Goal: Use online tool/utility

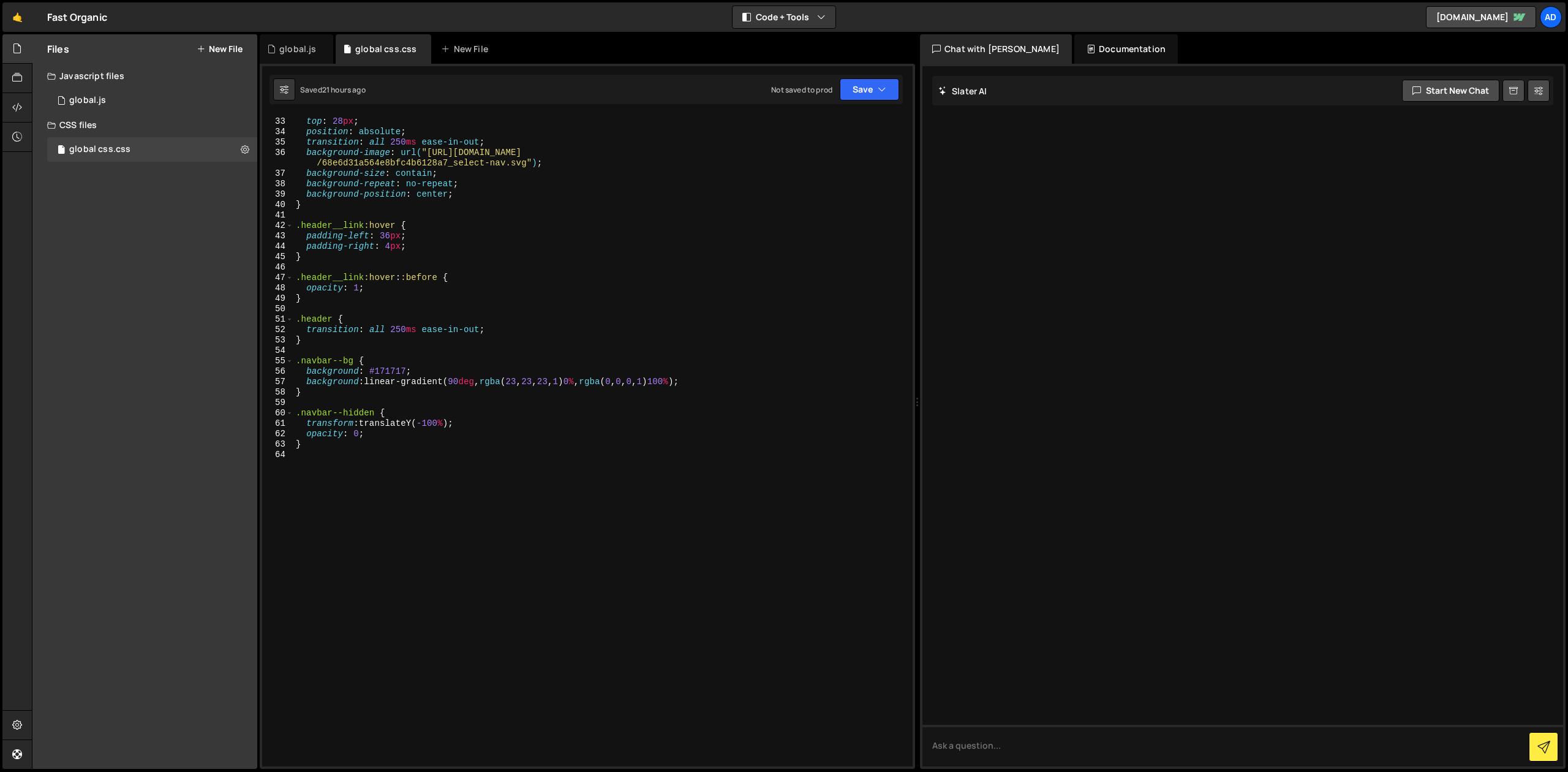
scroll to position [328, 0]
click at [343, 458] on div "left : 20 px ; top : 28 px ; position : absolute ; transition : all 250 ms ease…" at bounding box center [598, 445] width 610 height 672
paste textarea "}"
click at [476, 472] on div "left : 20 px ; top : 28 px ; position : absolute ; transition : all 250 ms ease…" at bounding box center [598, 445] width 610 height 672
drag, startPoint x: 490, startPoint y: 471, endPoint x: 417, endPoint y: 471, distance: 73.0
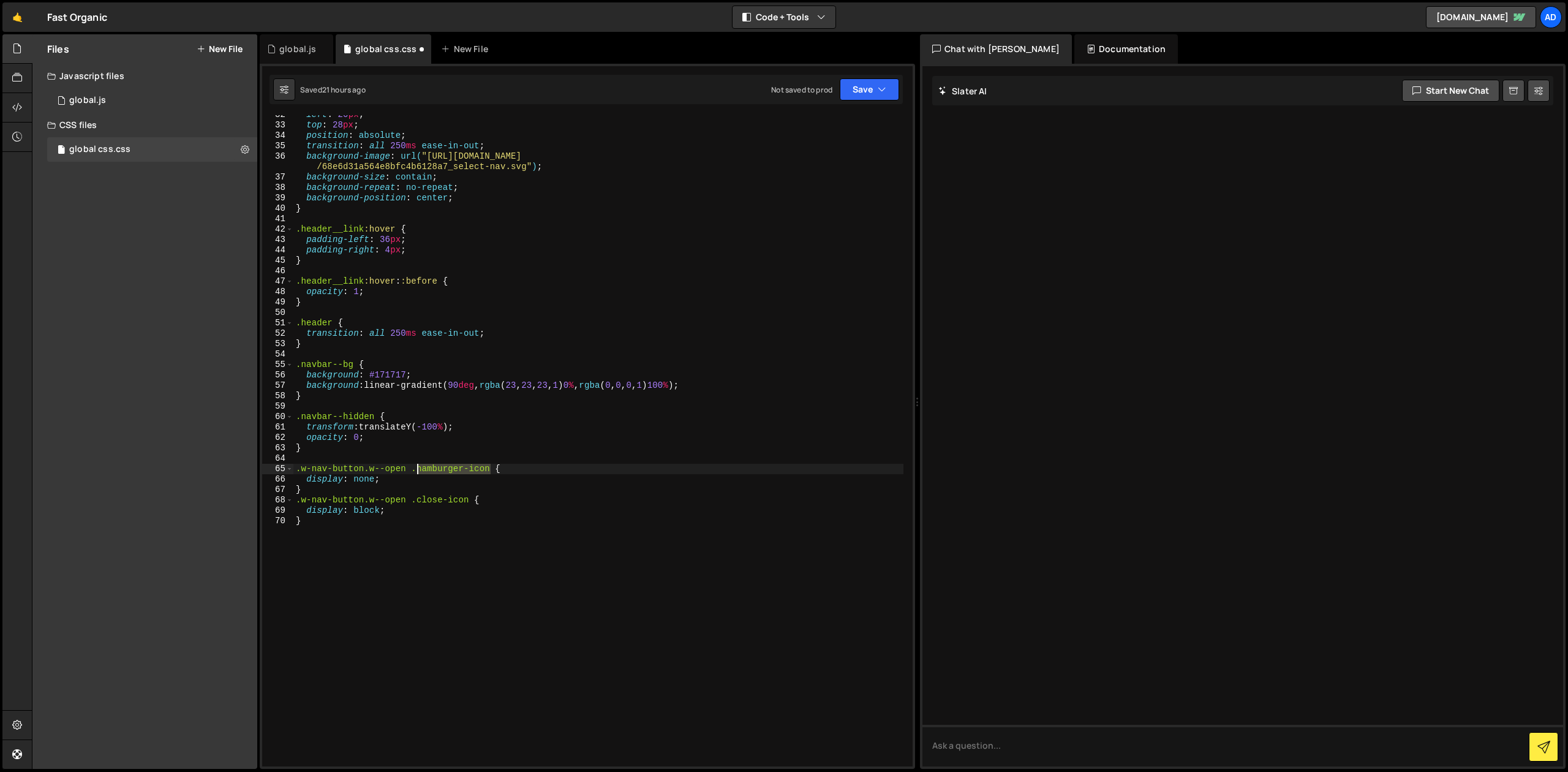
click at [417, 471] on div "left : 20 px ; top : 28 px ; position : absolute ; transition : all 250 ms ease…" at bounding box center [598, 445] width 610 height 672
drag, startPoint x: 416, startPoint y: 503, endPoint x: 471, endPoint y: 502, distance: 55.0
click at [471, 502] on div "left : 20 px ; top : 28 px ; position : absolute ; transition : all 250 ms ease…" at bounding box center [598, 445] width 610 height 672
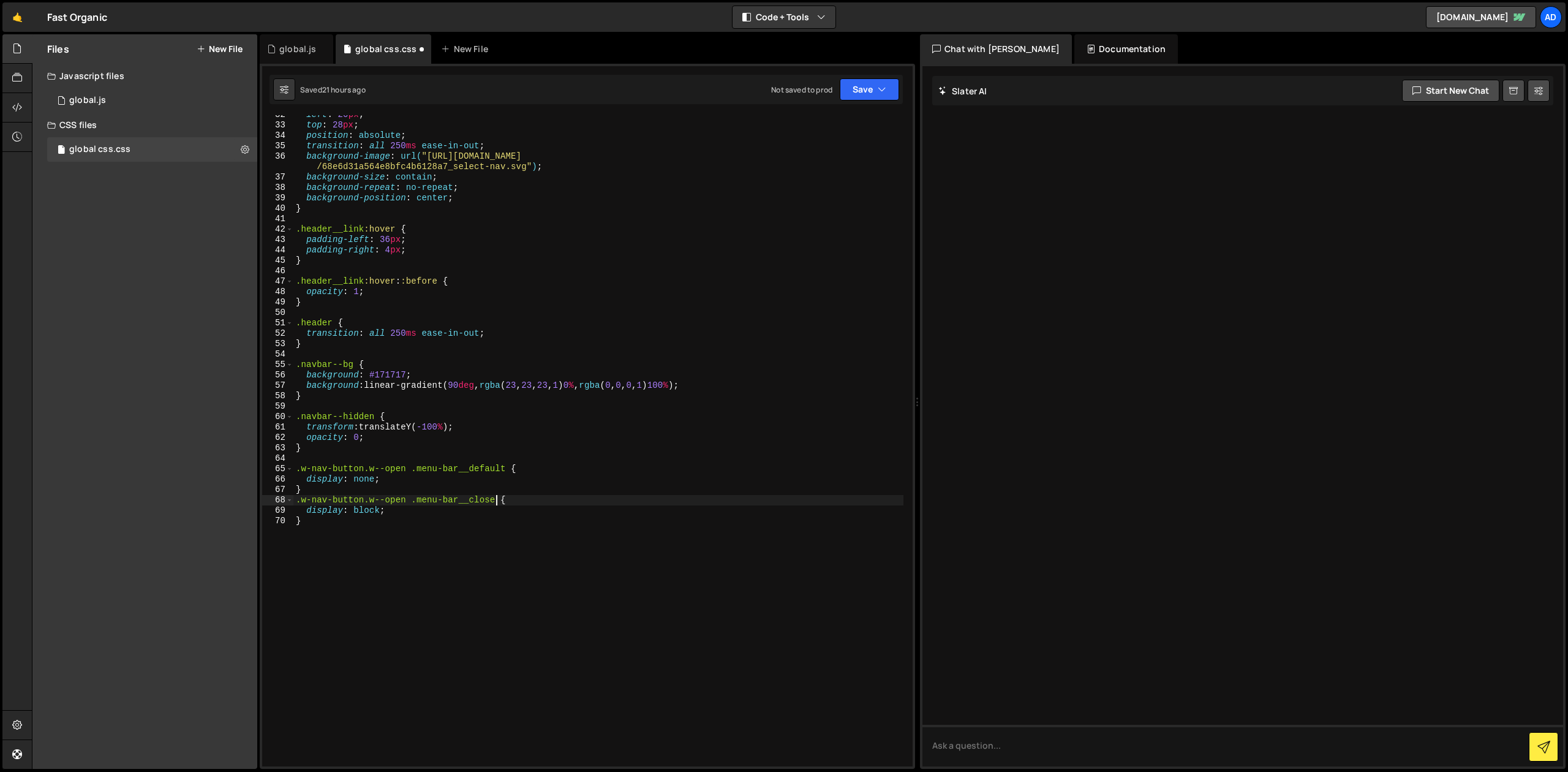
click at [361, 474] on div "left : 20 px ; top : 28 px ; position : absolute ; transition : all 250 ms ease…" at bounding box center [598, 445] width 610 height 672
drag, startPoint x: 363, startPoint y: 469, endPoint x: 302, endPoint y: 471, distance: 61.0
click at [302, 471] on div "left : 20 px ; top : 28 px ; position : absolute ; transition : all 250 ms ease…" at bounding box center [598, 445] width 610 height 672
drag, startPoint x: 363, startPoint y: 500, endPoint x: 298, endPoint y: 503, distance: 65.1
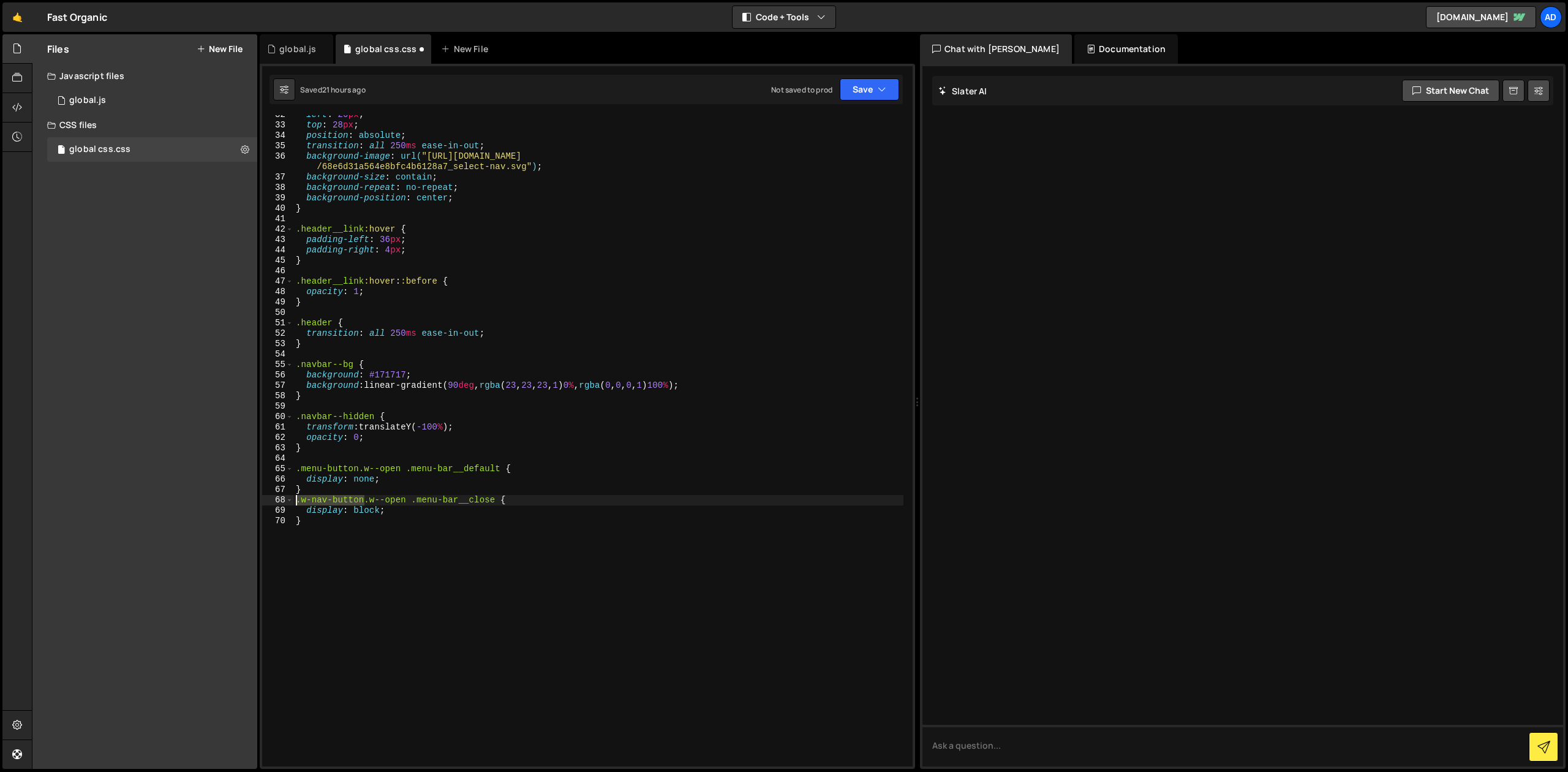
click at [298, 503] on div "left : 20 px ; top : 28 px ; position : absolute ; transition : all 250 ms ease…" at bounding box center [598, 445] width 610 height 672
type textarea ".menu-button.w--open .menu-bar__close {"
click at [549, 409] on div "left : 20 px ; top : 28 px ; position : absolute ; transition : all 250 ms ease…" at bounding box center [598, 445] width 610 height 672
click at [864, 89] on button "Save" at bounding box center [870, 89] width 59 height 22
click at [817, 129] on div "21 hours ago" at bounding box center [808, 132] width 44 height 11
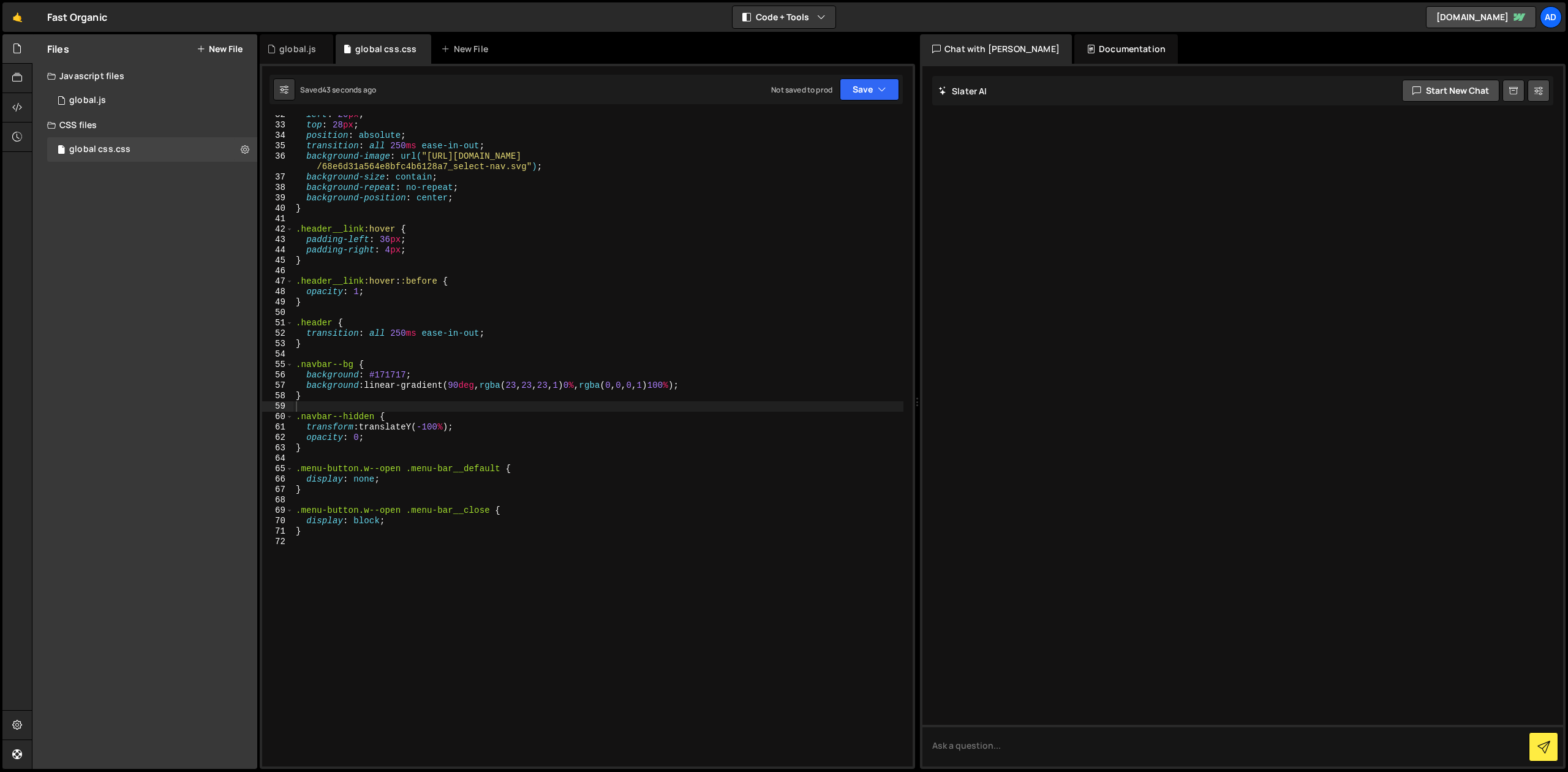
click at [381, 513] on div "left : 20 px ; top : 28 px ; position : absolute ; transition : all 250 ms ease…" at bounding box center [598, 445] width 610 height 672
click at [864, 96] on button "Save" at bounding box center [870, 89] width 59 height 22
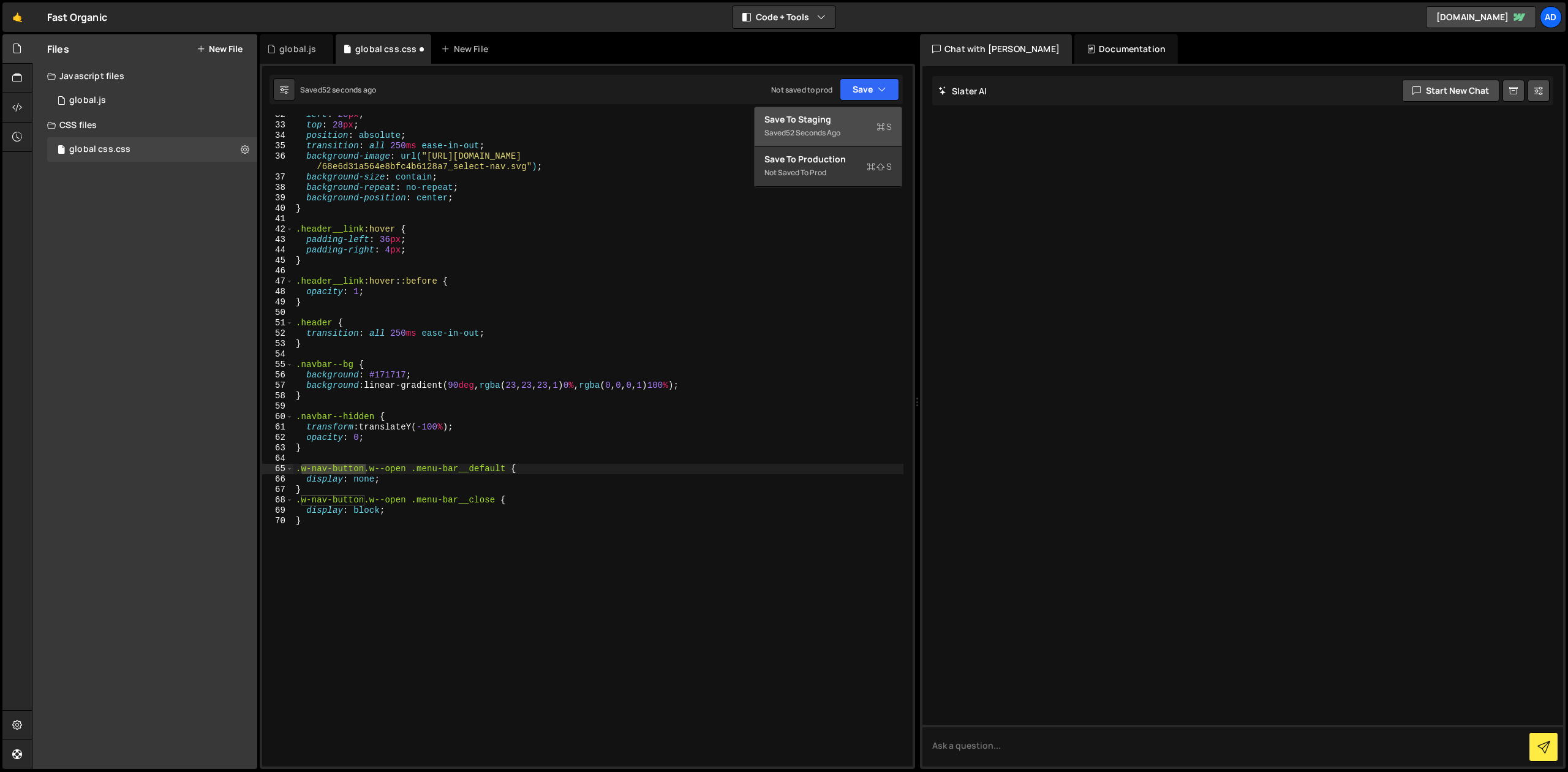
click at [858, 121] on div "Save to Staging S" at bounding box center [828, 119] width 128 height 12
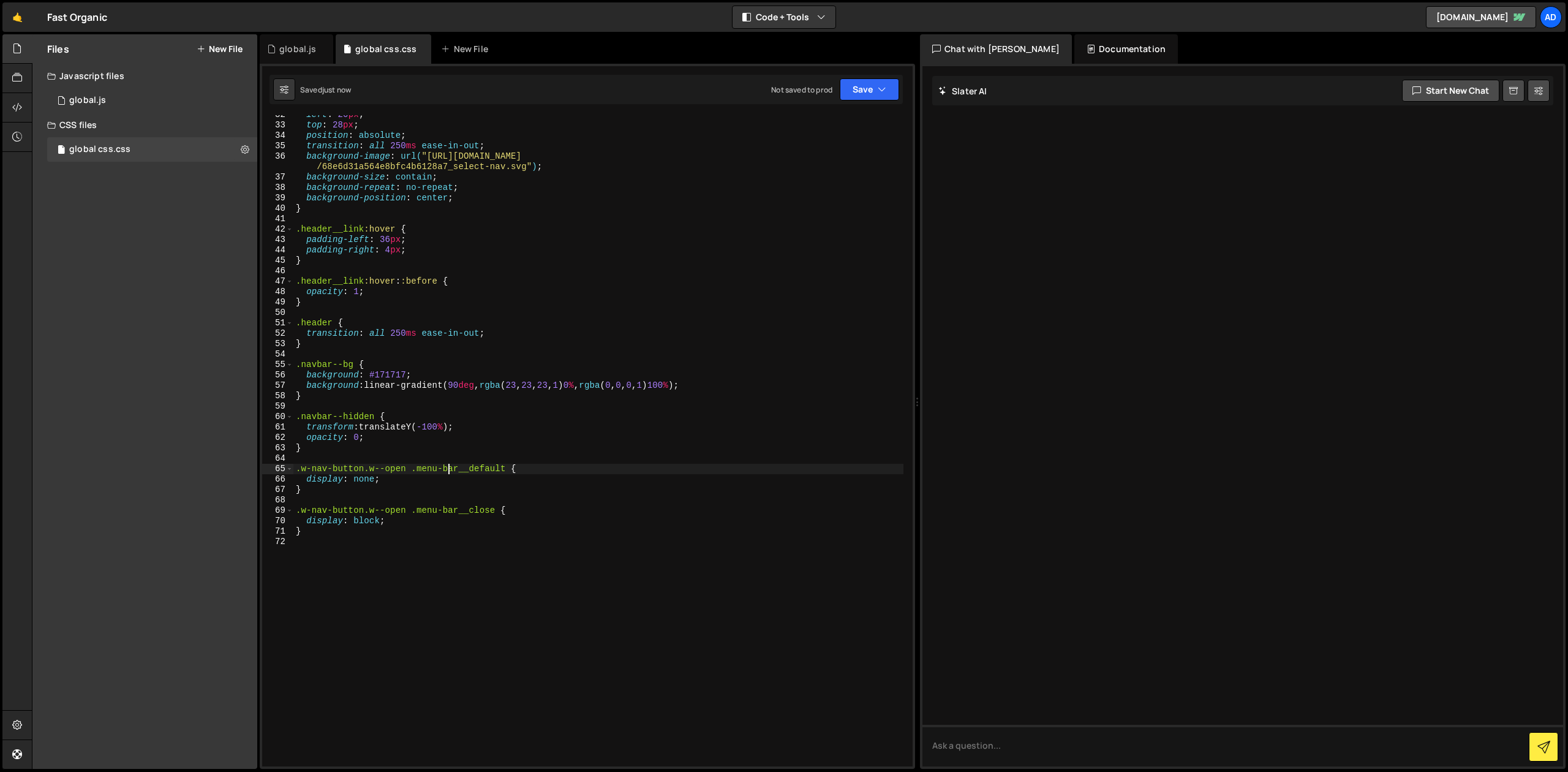
click at [450, 470] on div "left : 20 px ; top : 28 px ; position : absolute ; transition : all 250 ms ease…" at bounding box center [598, 445] width 610 height 672
click at [455, 469] on div "left : 20 px ; top : 28 px ; position : absolute ; transition : all 250 ms ease…" at bounding box center [598, 445] width 610 height 672
type textarea "}"
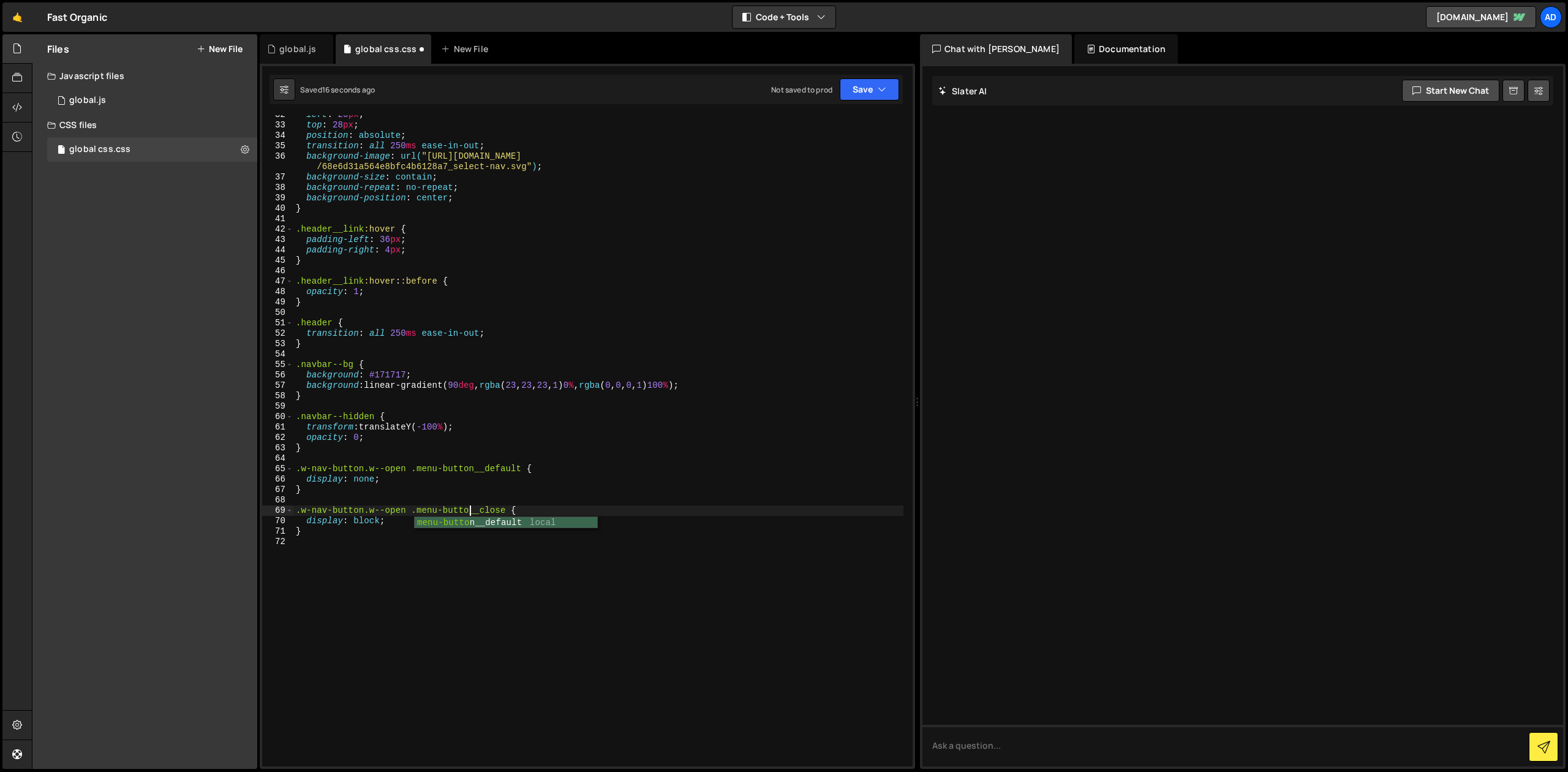
scroll to position [0, 12]
click at [700, 290] on div "left : 20 px ; top : 28 px ; position : absolute ; transition : all 250 ms ease…" at bounding box center [598, 445] width 610 height 672
type textarea "opacity: 1;"
click at [875, 96] on button "Save" at bounding box center [870, 89] width 59 height 22
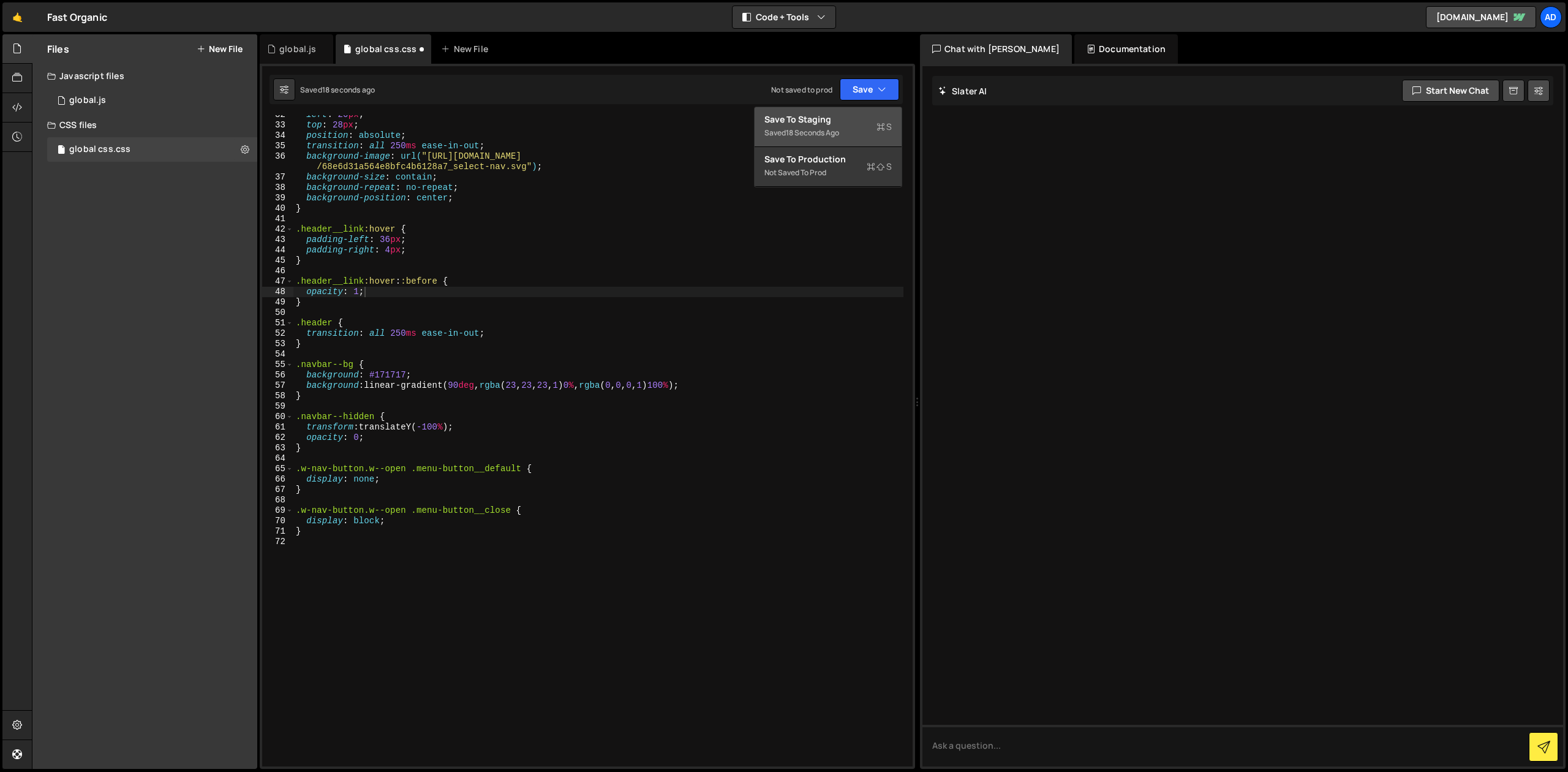
click at [866, 120] on div "Save to Staging S" at bounding box center [828, 119] width 128 height 12
